Goal: Transaction & Acquisition: Purchase product/service

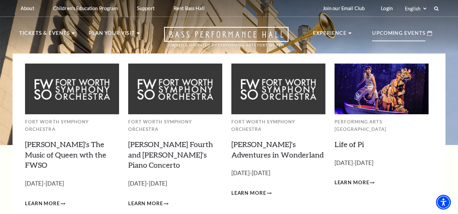
click at [382, 40] on p "Upcoming Events" at bounding box center [398, 35] width 53 height 12
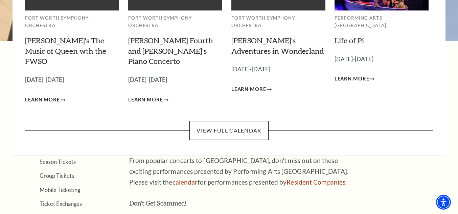
scroll to position [105, 0]
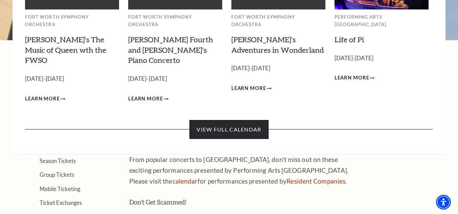
click at [209, 120] on link "View Full Calendar" at bounding box center [228, 129] width 79 height 19
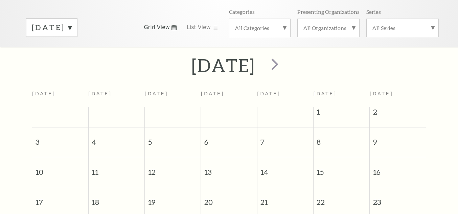
scroll to position [114, 0]
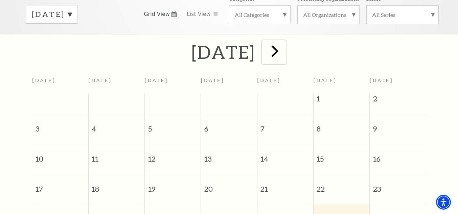
click at [284, 44] on span "next" at bounding box center [274, 50] width 19 height 19
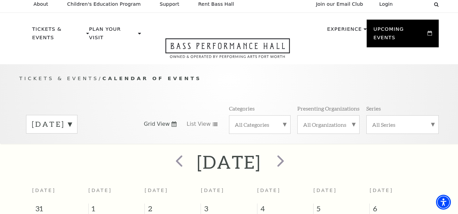
scroll to position [0, 0]
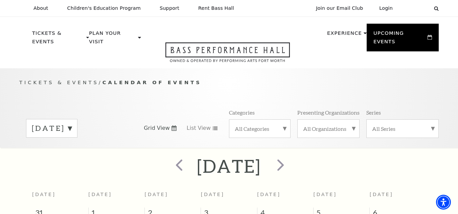
click at [256, 125] on label "All Categories" at bounding box center [260, 128] width 50 height 7
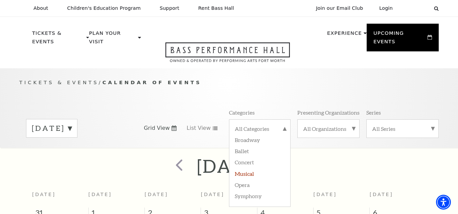
click at [244, 168] on label "Musical" at bounding box center [260, 173] width 50 height 11
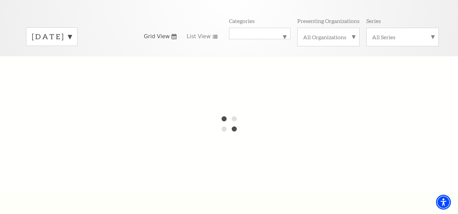
scroll to position [91, 0]
click at [72, 32] on label "September 2025" at bounding box center [52, 37] width 40 height 10
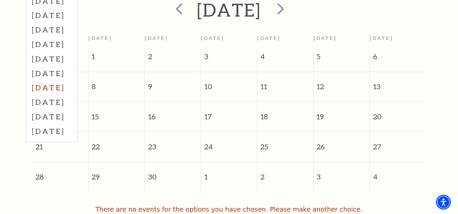
scroll to position [150, 0]
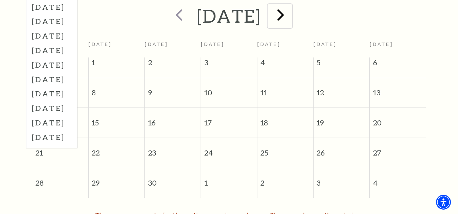
click at [290, 5] on span "next" at bounding box center [280, 14] width 19 height 19
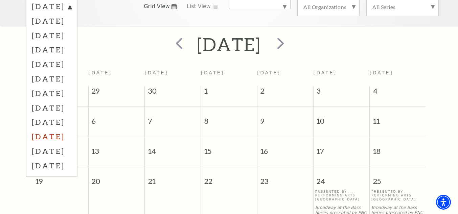
scroll to position [122, 0]
click at [38, 160] on label "July 2026" at bounding box center [52, 165] width 40 height 15
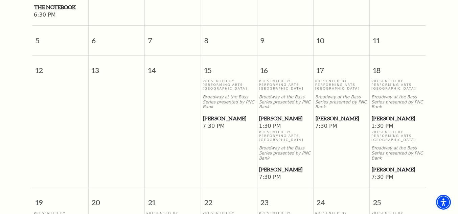
scroll to position [304, 0]
click at [220, 95] on p "Broadway at the Bass Series presented by PNC Bank" at bounding box center [228, 102] width 53 height 15
click at [234, 123] on span "7:30 PM" at bounding box center [228, 126] width 53 height 7
click at [221, 115] on span "[PERSON_NAME]" at bounding box center [229, 119] width 52 height 8
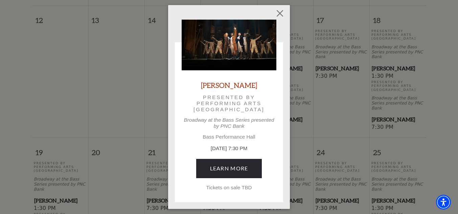
scroll to position [356, 0]
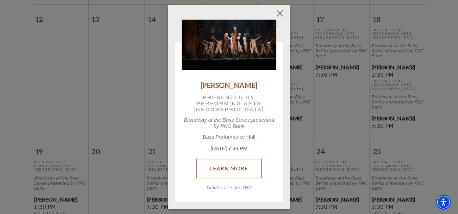
click at [224, 170] on link "Learn More" at bounding box center [229, 168] width 66 height 19
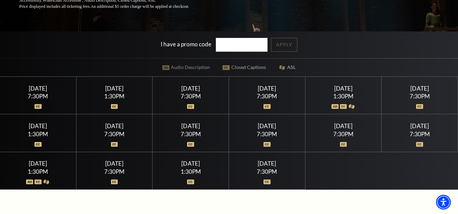
scroll to position [136, 0]
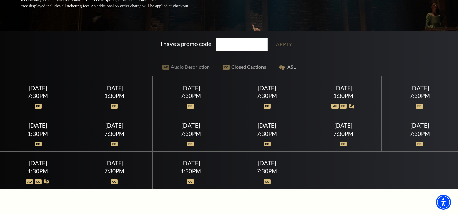
click at [113, 87] on div "Thursday July 16" at bounding box center [114, 87] width 60 height 7
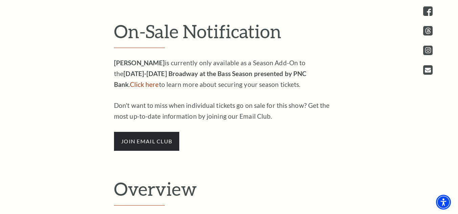
scroll to position [370, 0]
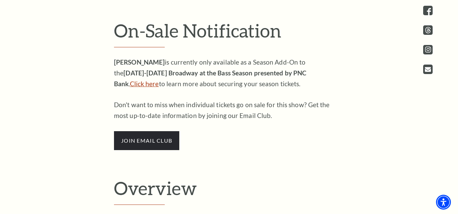
click at [159, 80] on link "Click here" at bounding box center [144, 84] width 29 height 8
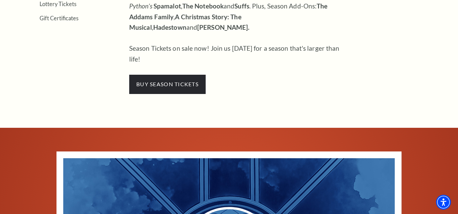
scroll to position [333, 0]
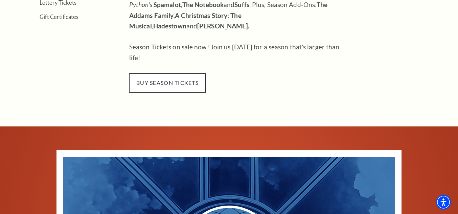
click at [162, 73] on span "buy season tickets" at bounding box center [167, 82] width 76 height 19
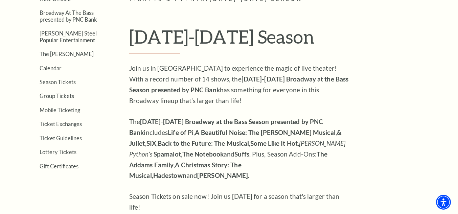
scroll to position [183, 0]
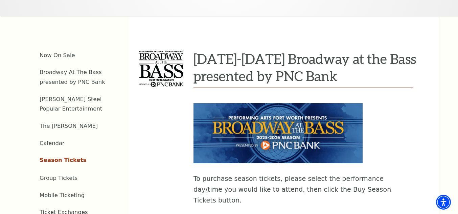
scroll to position [228, 0]
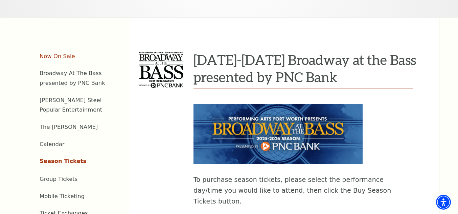
click at [60, 53] on link "Now On Sale" at bounding box center [57, 56] width 35 height 6
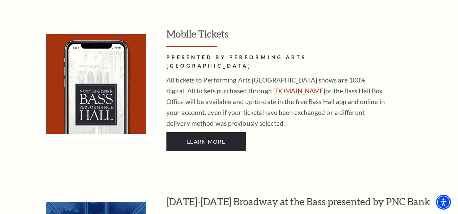
scroll to position [465, 0]
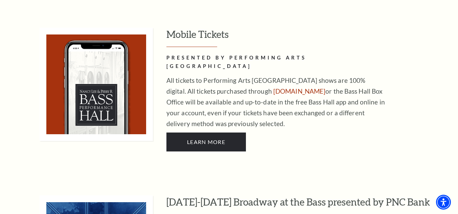
click at [262, 75] on p "All tickets to Performing Arts [GEOGRAPHIC_DATA] shows are 100% digital. All ti…" at bounding box center [276, 102] width 220 height 54
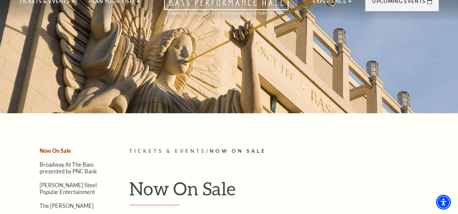
scroll to position [29, 0]
